Goal: Task Accomplishment & Management: Manage account settings

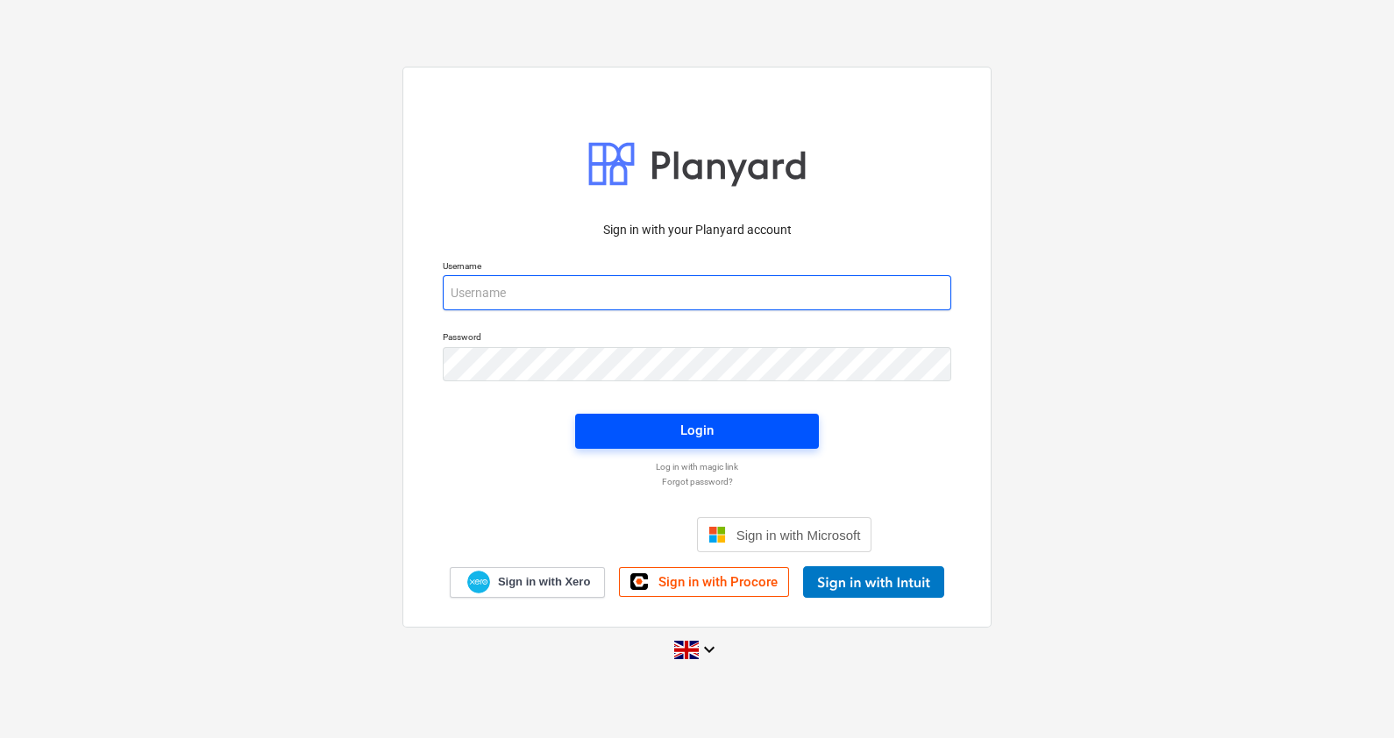
type input "[PERSON_NAME][EMAIL_ADDRESS][PERSON_NAME][DOMAIN_NAME]"
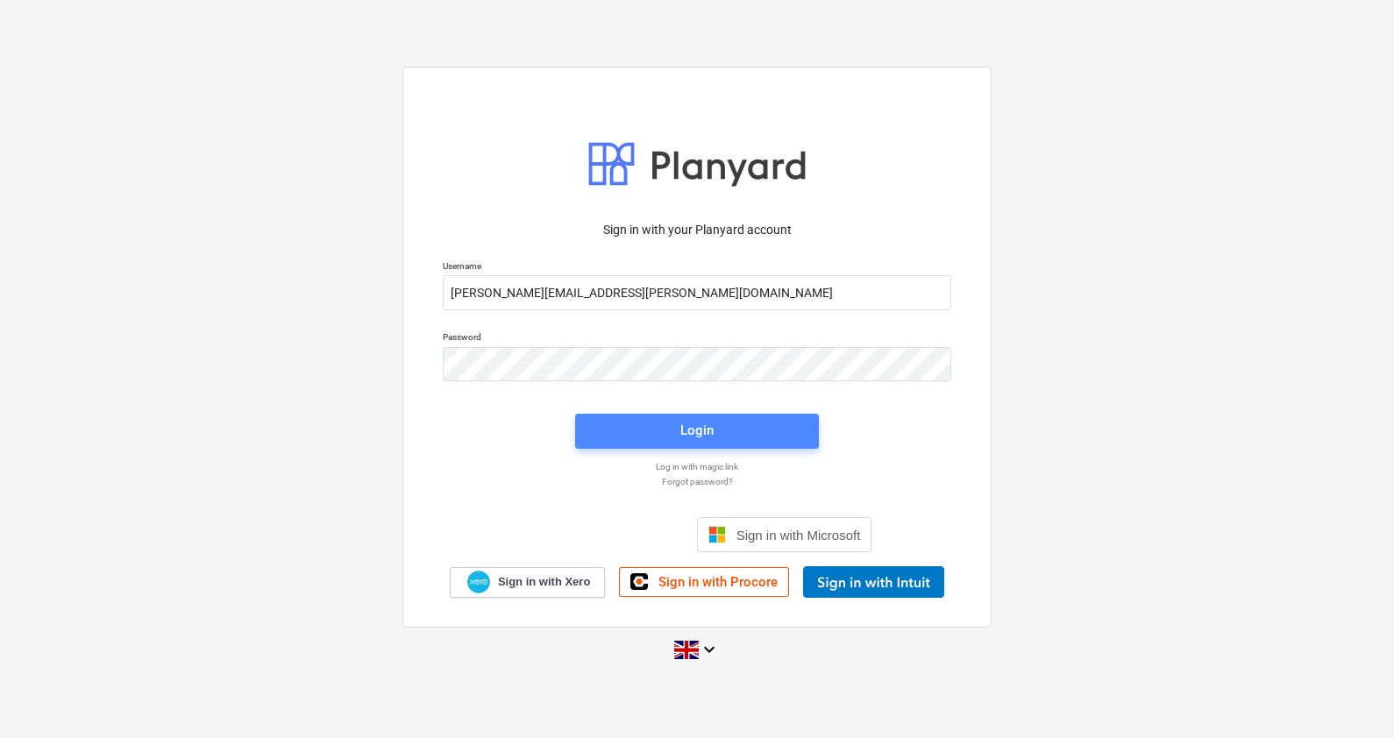
click at [694, 414] on button "Login" at bounding box center [697, 431] width 244 height 35
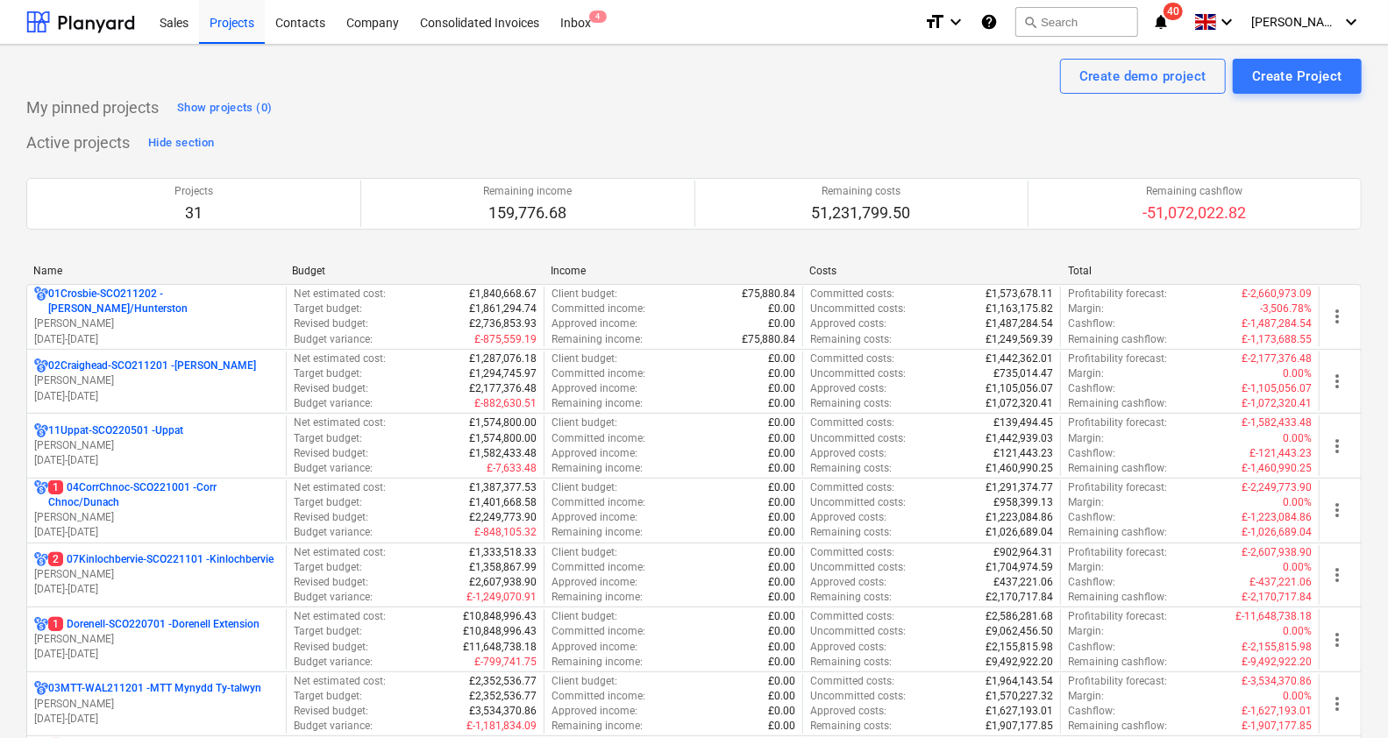
click at [259, 307] on div "01Crosbie-SCO211202 - [PERSON_NAME]/[GEOGRAPHIC_DATA]" at bounding box center [156, 302] width 245 height 30
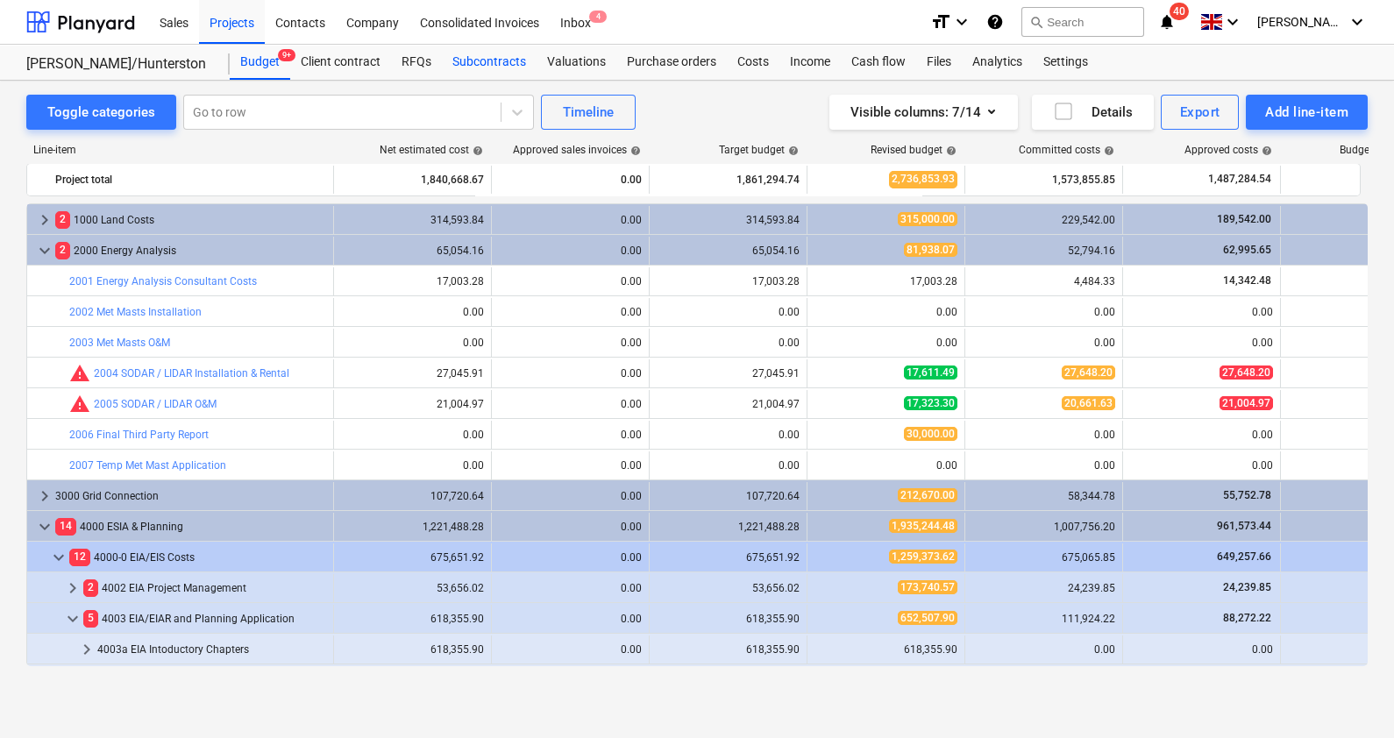
click at [483, 64] on div "Subcontracts" at bounding box center [489, 62] width 95 height 35
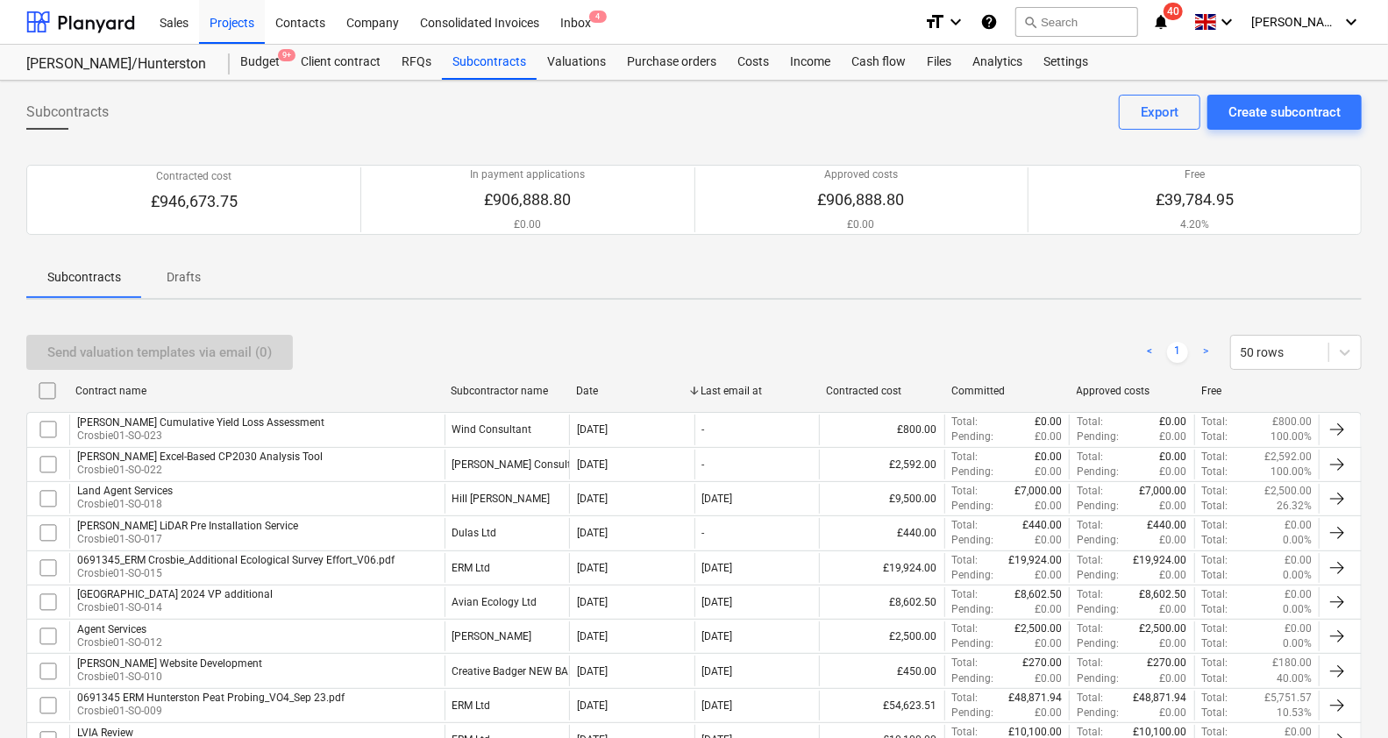
click at [525, 397] on div "Subcontractor name" at bounding box center [506, 391] width 125 height 28
checkbox input "false"
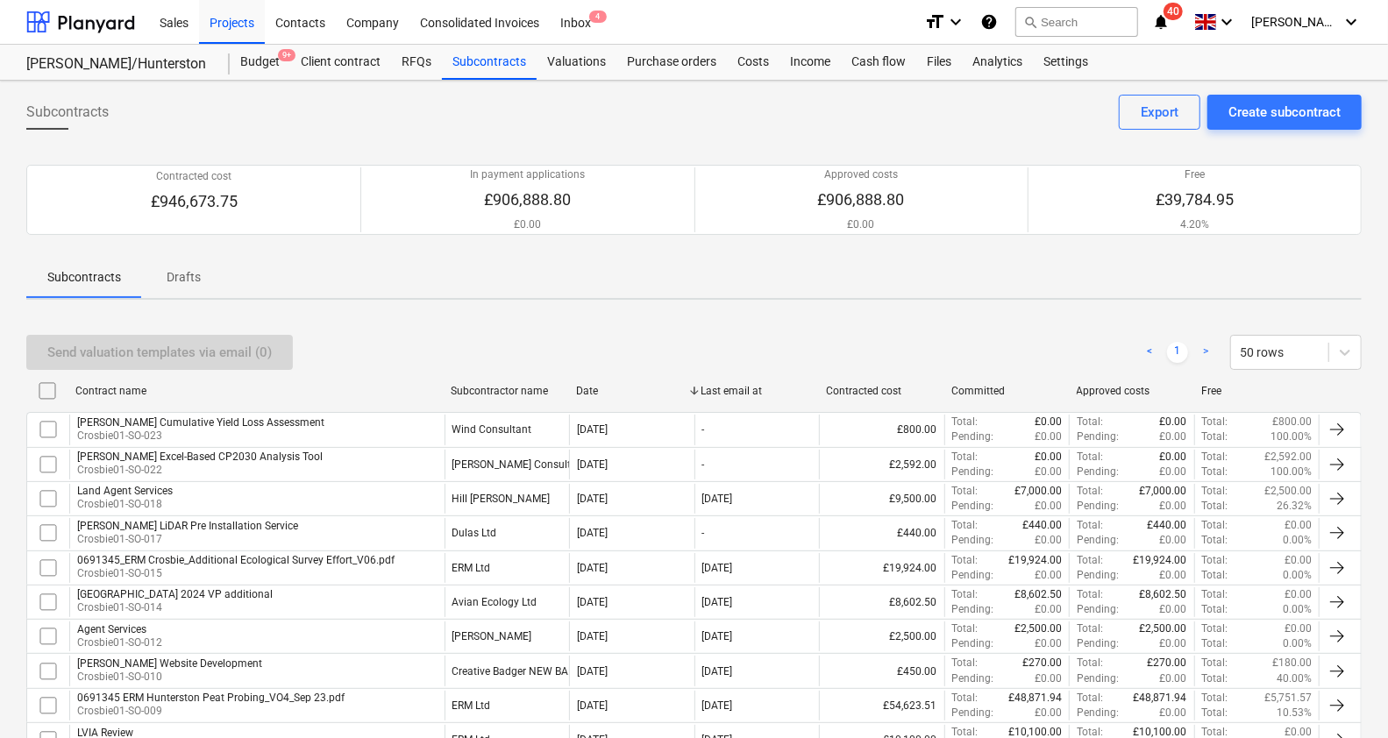
checkbox input "false"
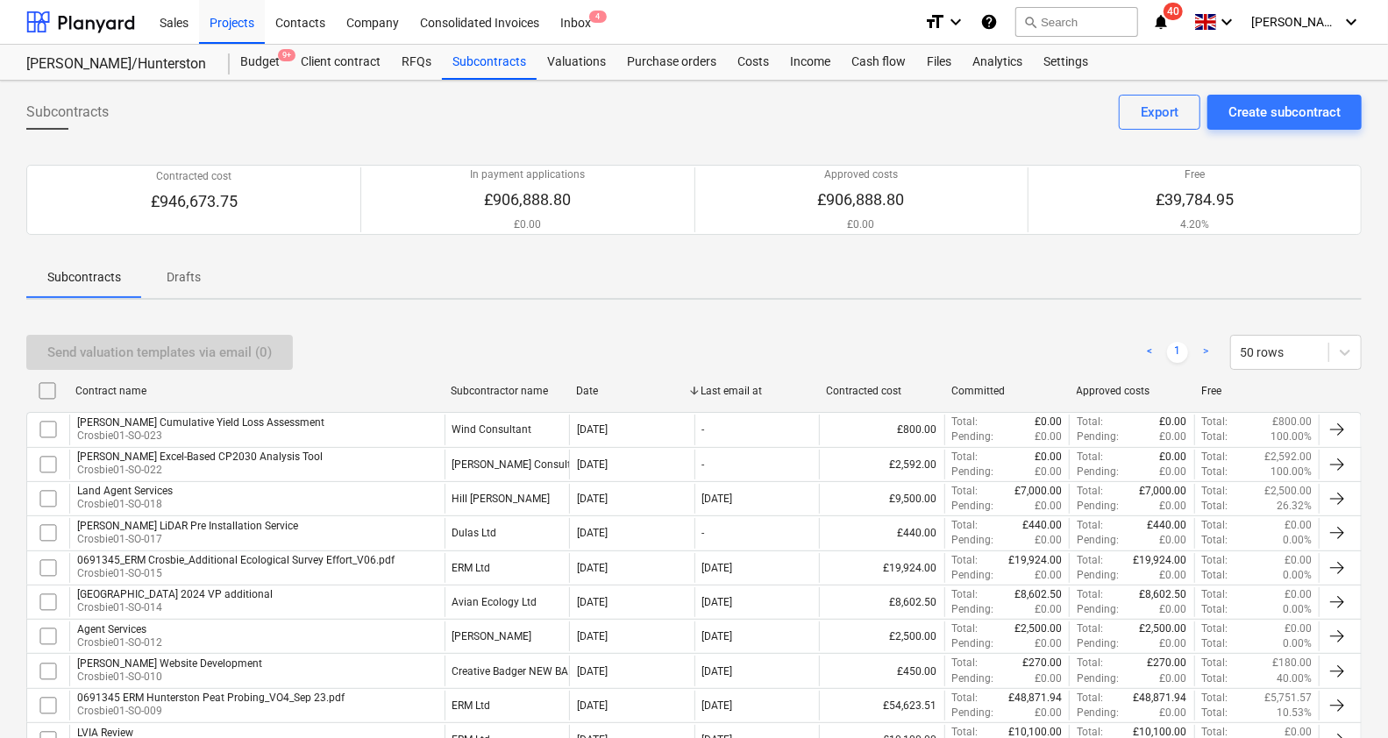
checkbox input "false"
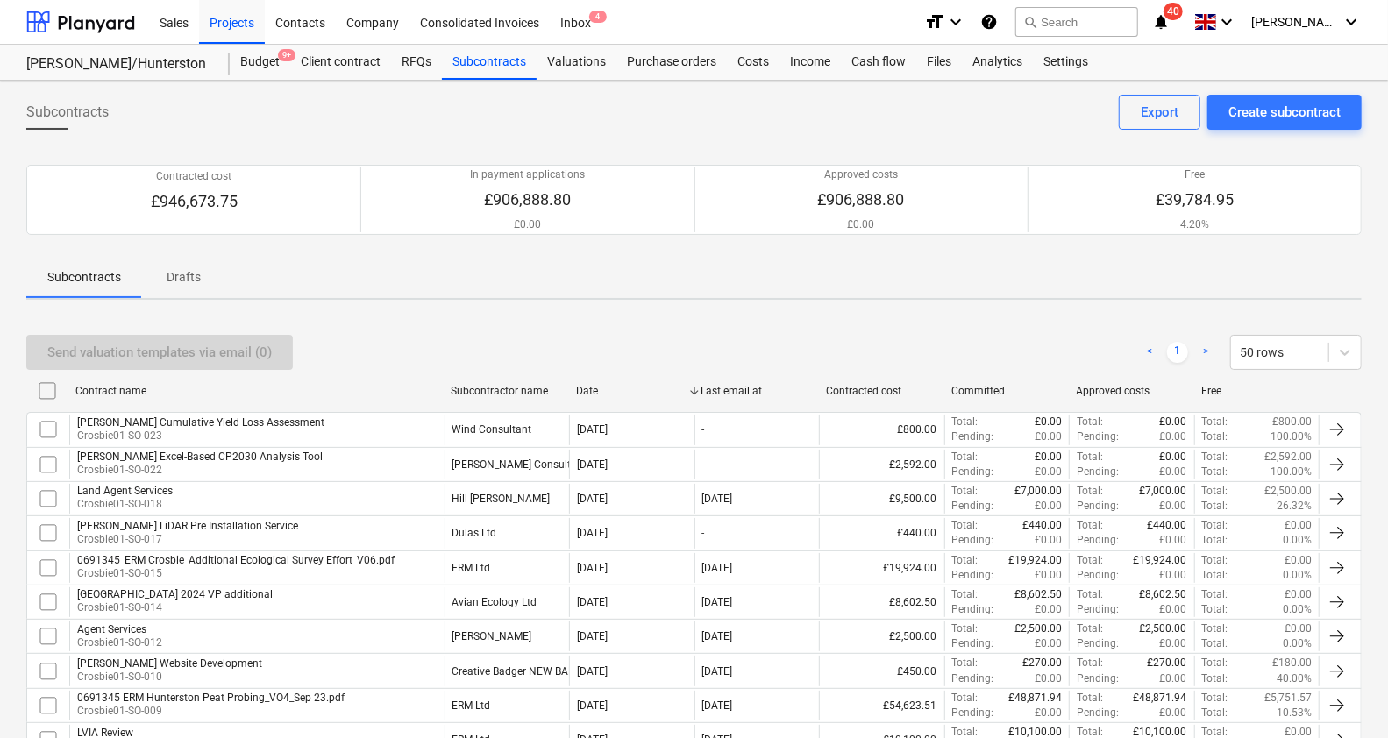
checkbox input "false"
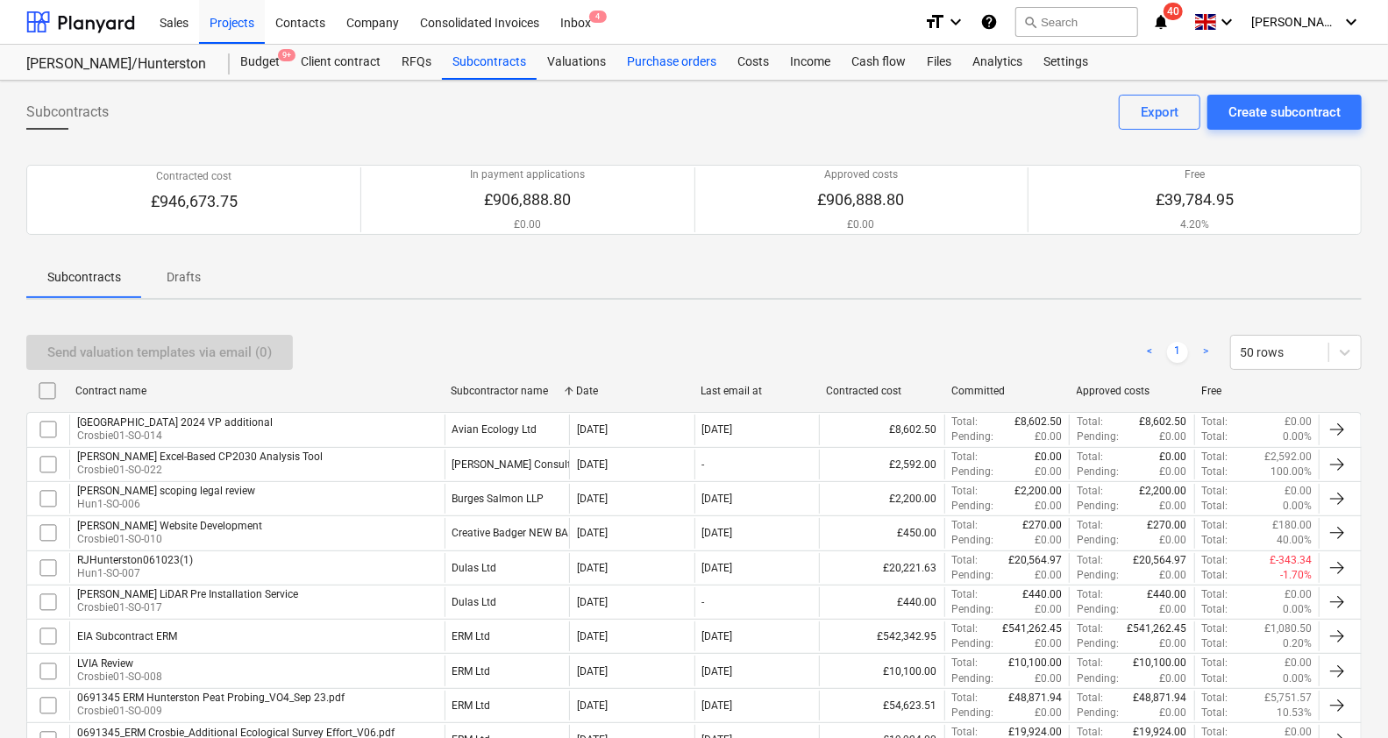
click at [658, 60] on div "Purchase orders" at bounding box center [671, 62] width 110 height 35
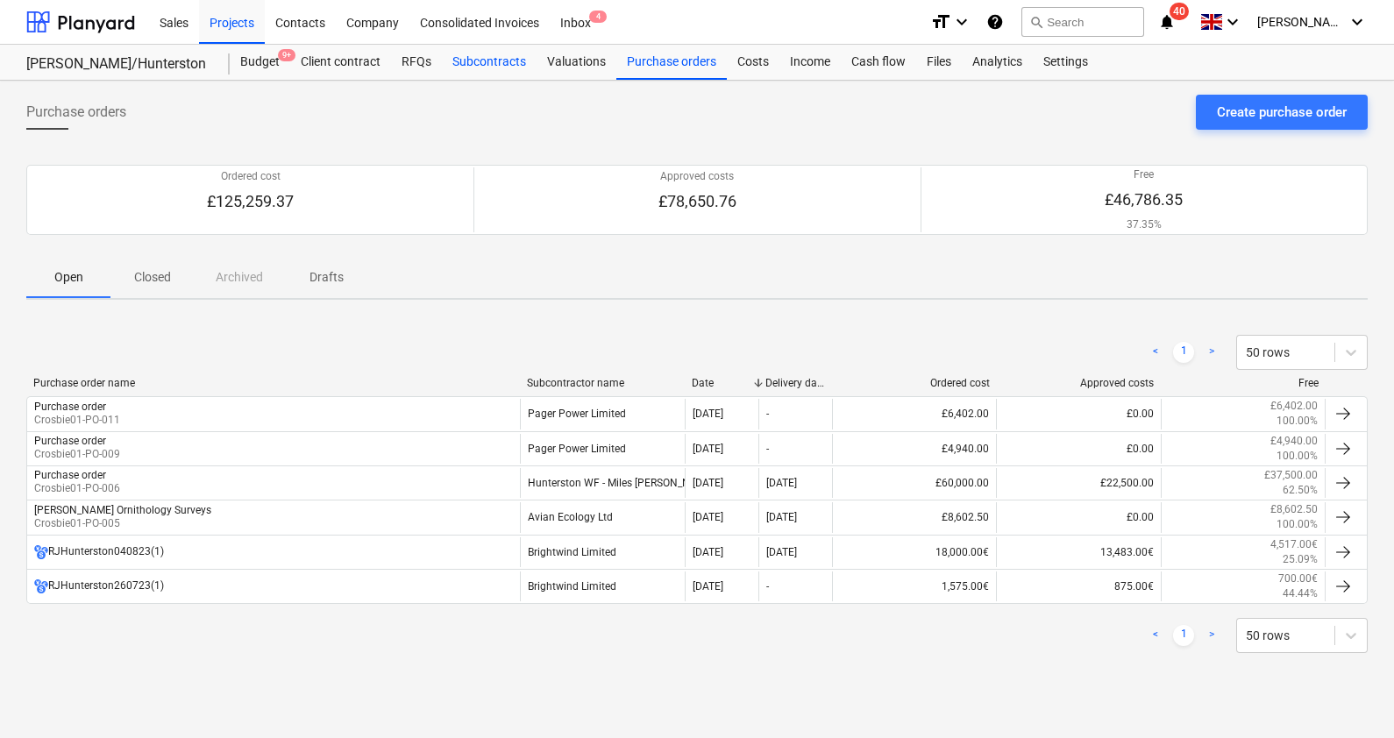
click at [494, 53] on div "Subcontracts" at bounding box center [489, 62] width 95 height 35
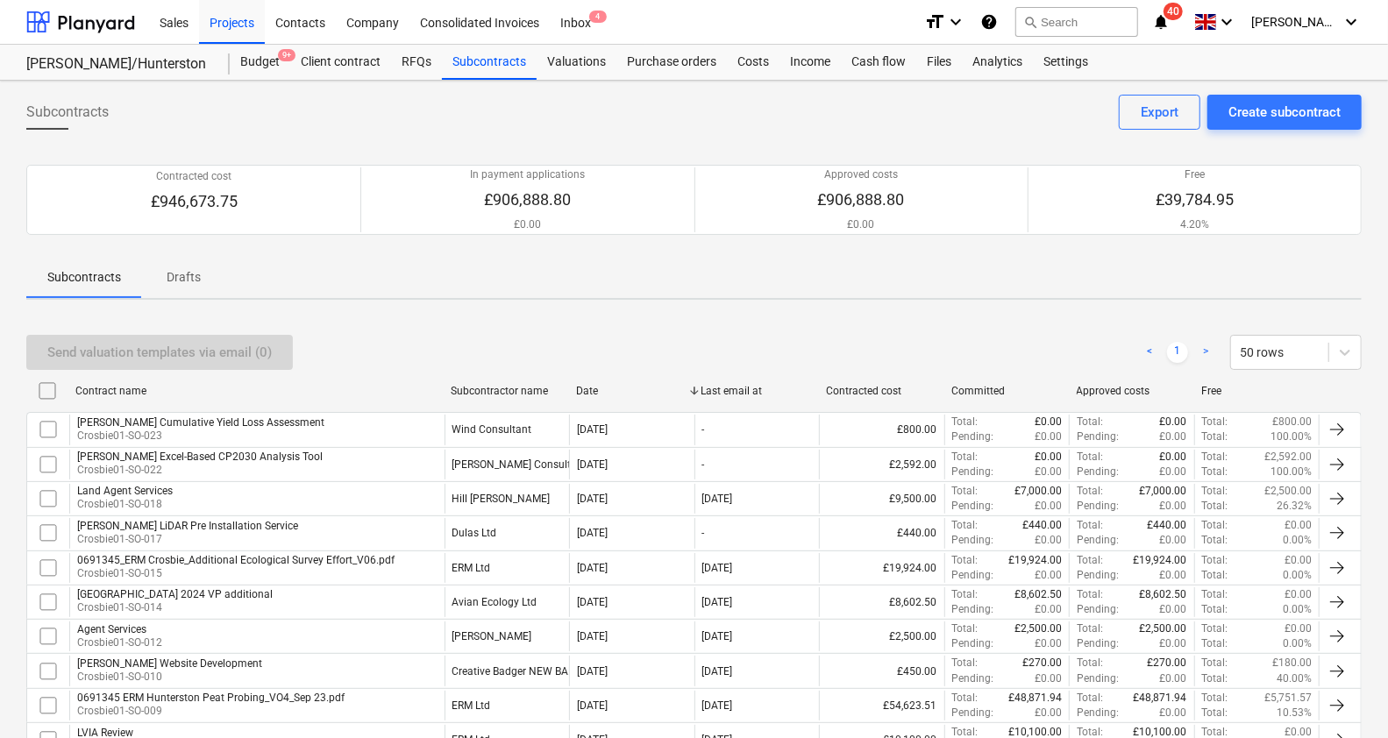
click at [495, 402] on div "Subcontractor name" at bounding box center [506, 391] width 125 height 28
checkbox input "false"
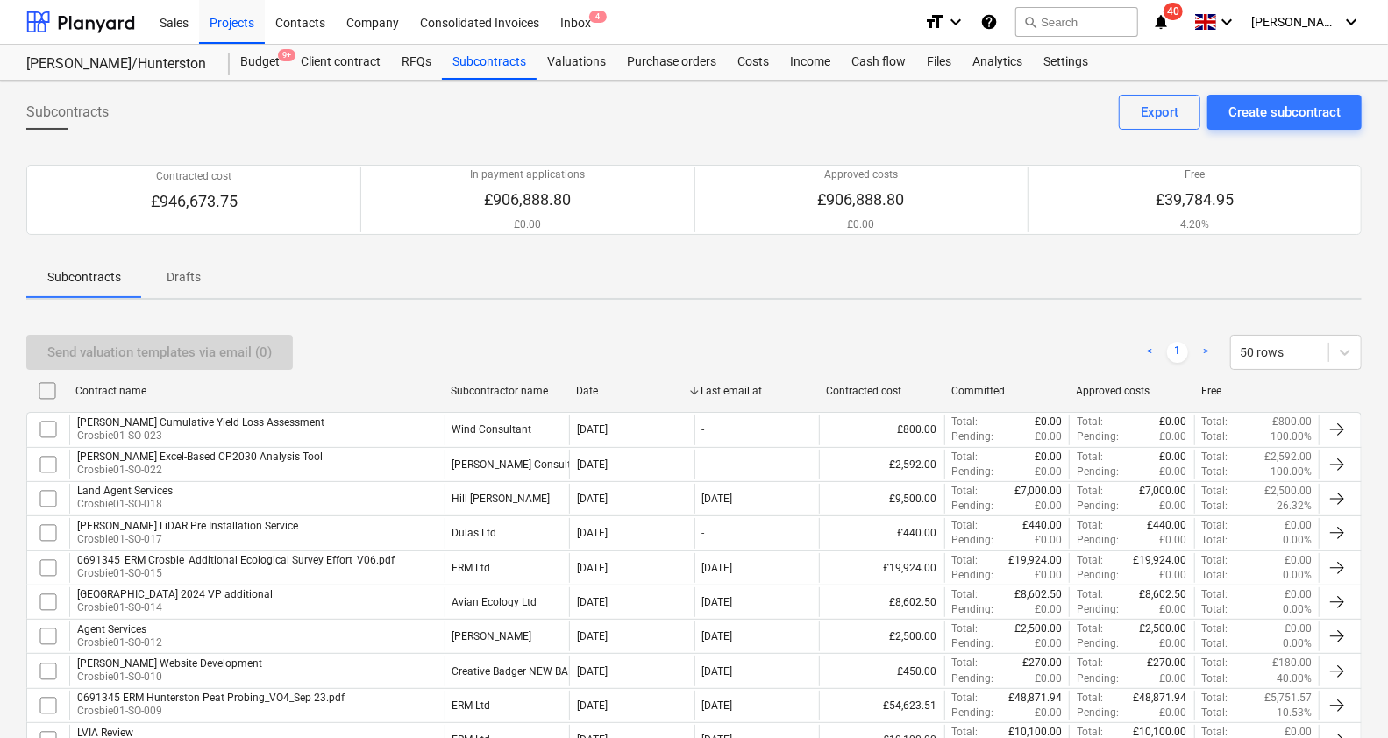
checkbox input "false"
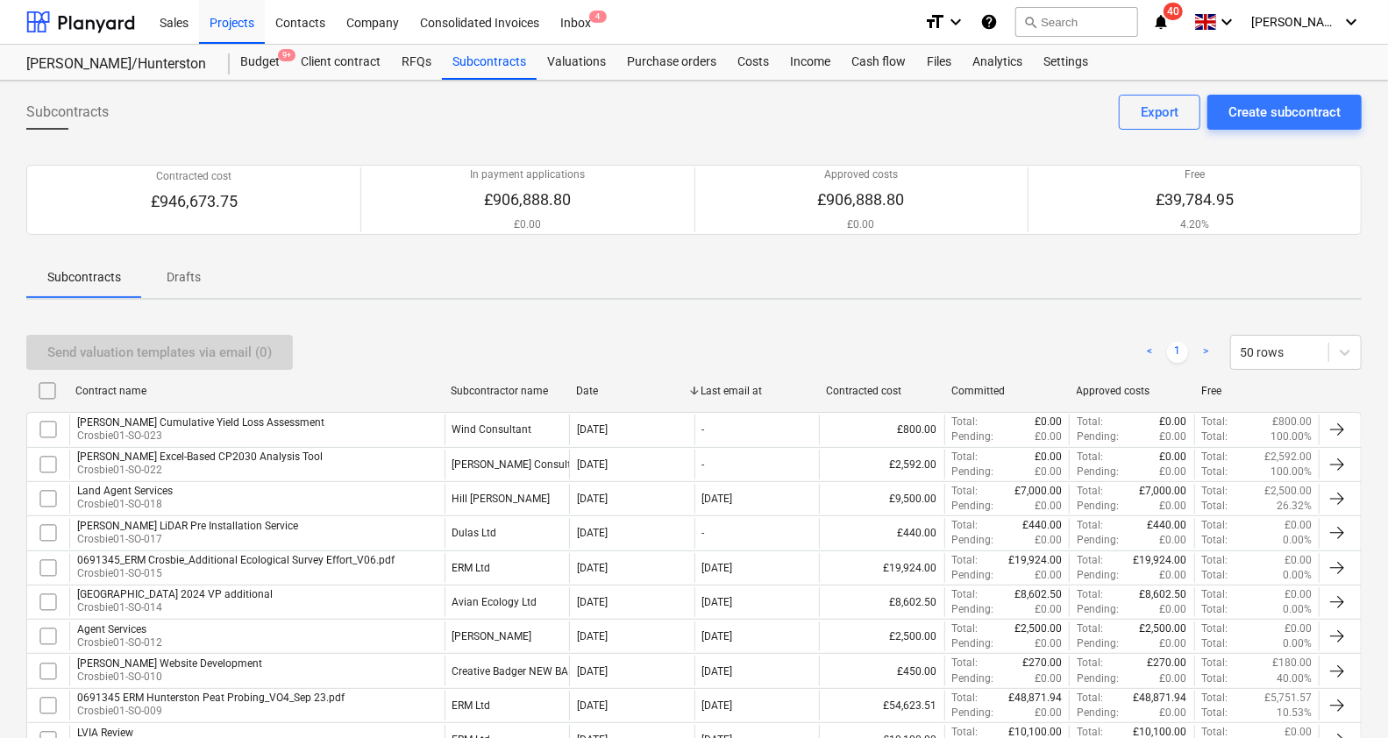
checkbox input "false"
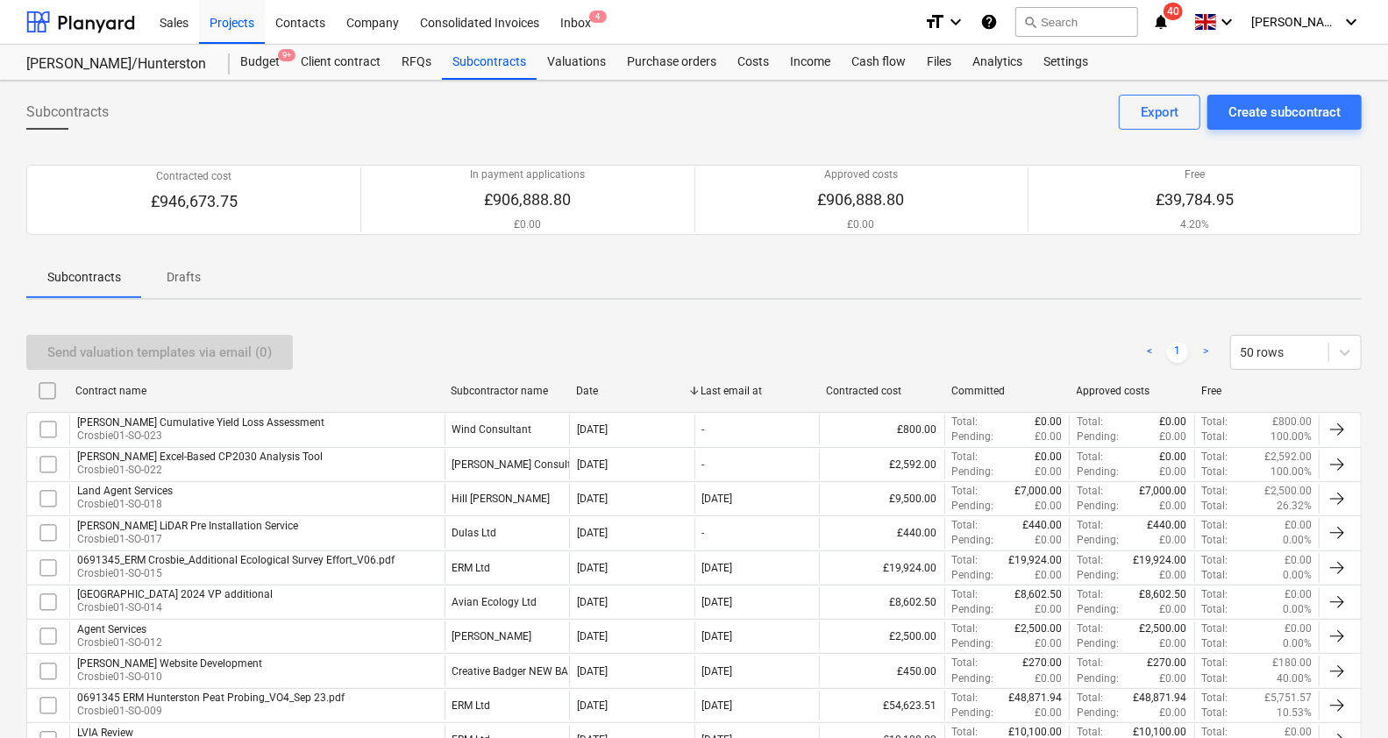
checkbox input "false"
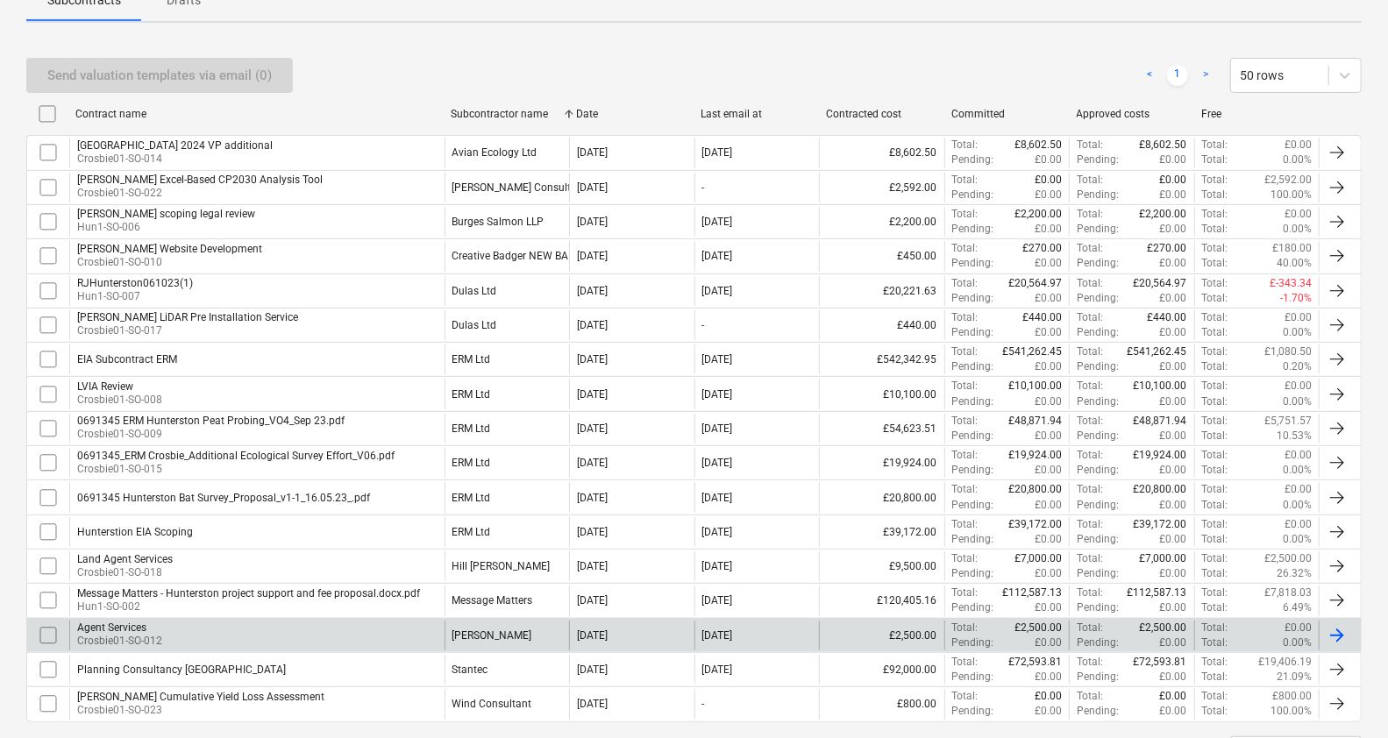
scroll to position [354, 0]
